Goal: Task Accomplishment & Management: Use online tool/utility

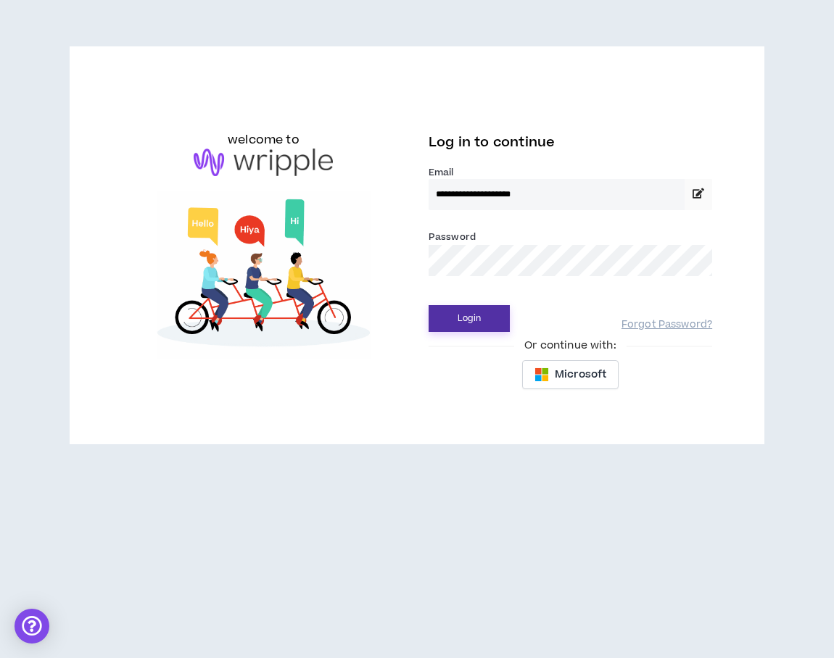
click at [480, 328] on button "Login" at bounding box center [468, 318] width 81 height 27
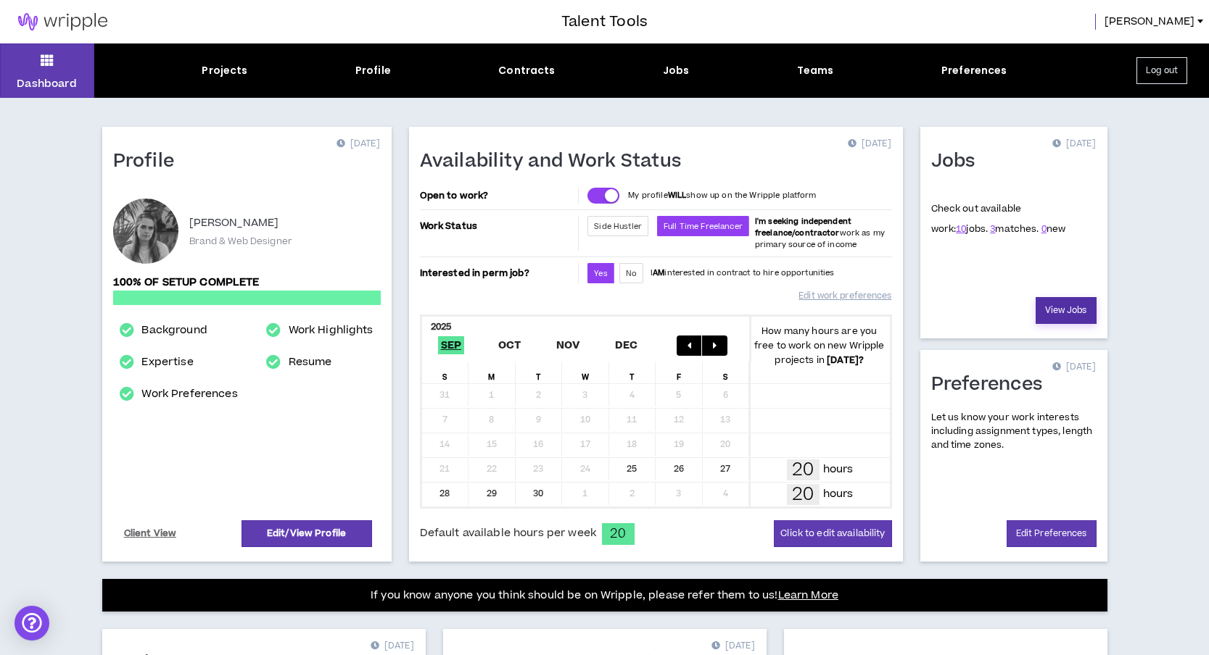
click at [833, 312] on link "View Jobs" at bounding box center [1065, 310] width 61 height 27
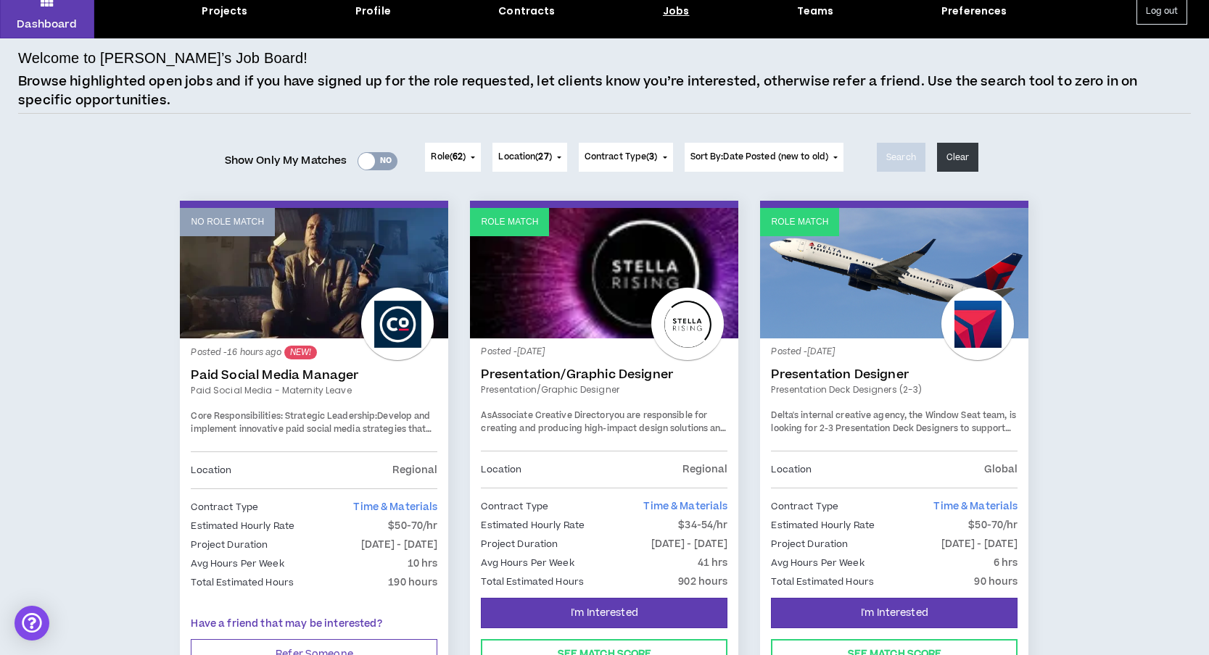
scroll to position [86, 0]
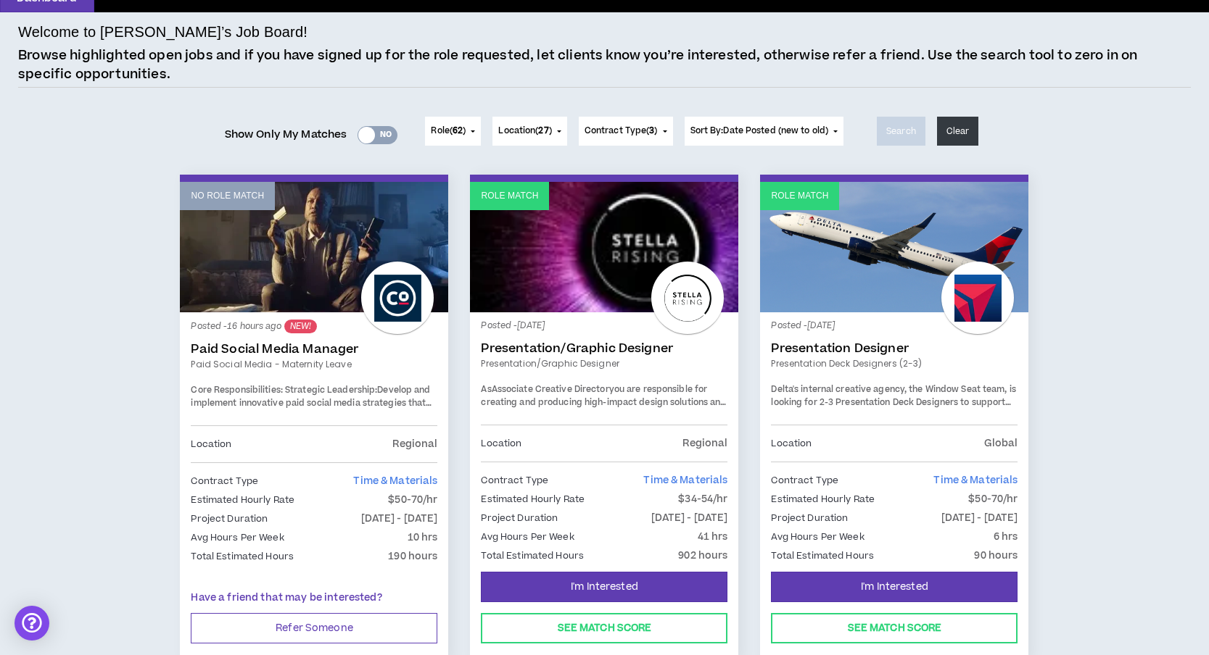
click at [343, 263] on link "No Role Match" at bounding box center [314, 247] width 268 height 130
